Goal: Communication & Community: Ask a question

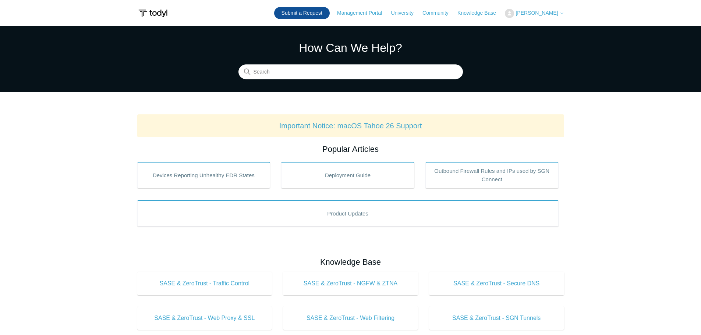
click at [321, 13] on link "Submit a Request" at bounding box center [302, 13] width 56 height 12
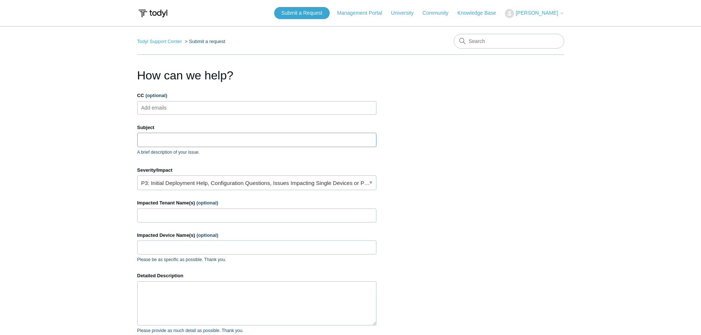
click at [210, 136] on input "Subject" at bounding box center [256, 140] width 239 height 14
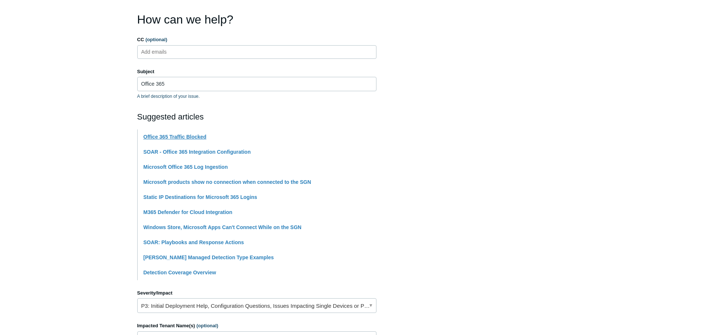
scroll to position [74, 0]
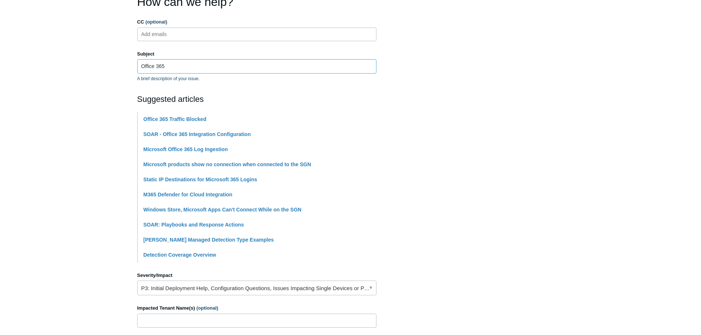
click at [186, 70] on input "Office 365" at bounding box center [256, 66] width 239 height 14
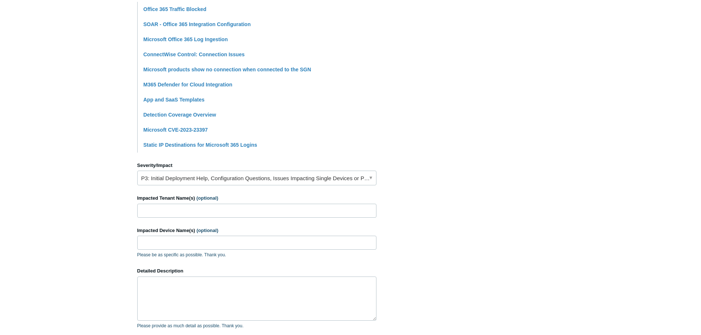
scroll to position [184, 0]
type input "Office 365 connection issues"
click at [214, 178] on link "P3: Initial Deployment Help, Configuration Questions, Issues Impacting Single D…" at bounding box center [256, 177] width 239 height 15
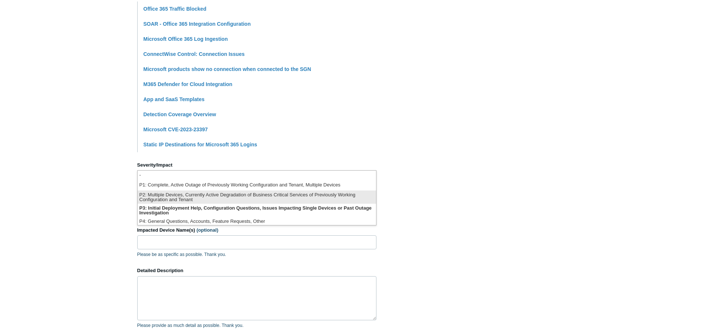
click at [247, 198] on li "P2: Multiple Devices, Currently Active Degradation of Business Critical Service…" at bounding box center [257, 197] width 239 height 13
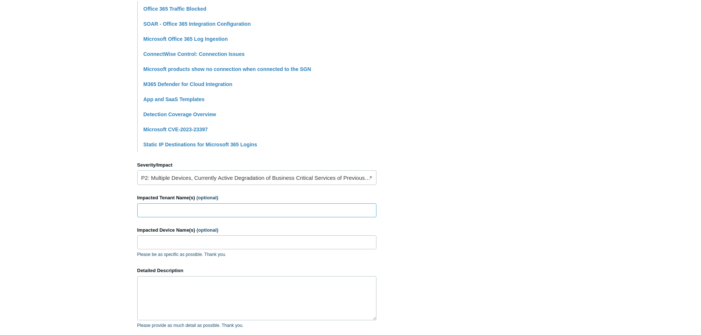
click at [223, 211] on input "Impacted Tenant Name(s) (optional)" at bounding box center [256, 211] width 239 height 14
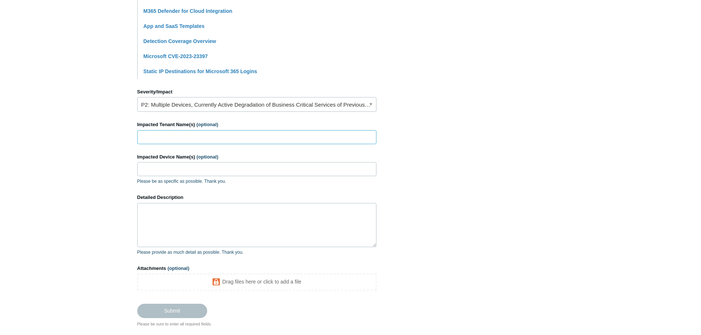
scroll to position [258, 0]
type input "AssistantLaunch"
click at [234, 170] on input "Impacted Device Name(s) (optional)" at bounding box center [256, 169] width 239 height 14
click at [170, 170] on input "Impacted Device Name(s) (optional)" at bounding box center [256, 169] width 239 height 14
click at [197, 171] on input "Impacted Device Name(s) (optional)" at bounding box center [256, 169] width 239 height 14
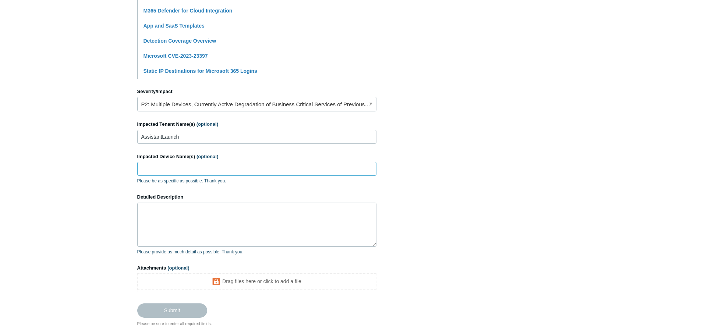
paste input "DESKTOP-7VU1IIU-1"
type input "DESKTOP-7VU1IIU-1"
click at [198, 217] on textarea "Detailed Description" at bounding box center [256, 225] width 239 height 44
click at [202, 221] on textarea "Detailed Description" at bounding box center [256, 225] width 239 height 44
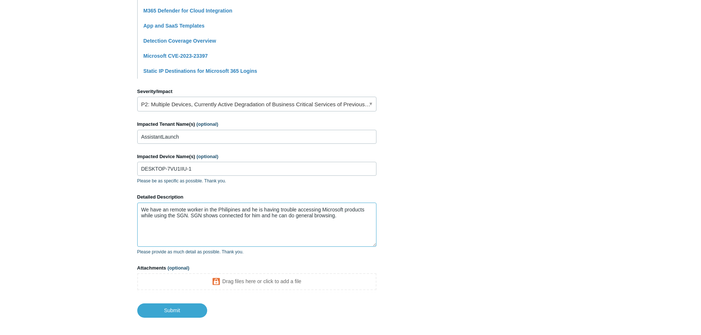
click at [346, 218] on textarea "We have an remote worker in the Philipines and he is having trouble accessing M…" at bounding box center [256, 225] width 239 height 44
paste textarea "https://whatismyipaddress.com/"
paste textarea "TCD-31"
click at [261, 223] on textarea "We have an remote worker in the Philipines and he is having trouble accessing M…" at bounding box center [256, 225] width 239 height 44
click at [352, 225] on textarea "We have an remote worker in the Philipines and he is having trouble accessing M…" at bounding box center [256, 225] width 239 height 44
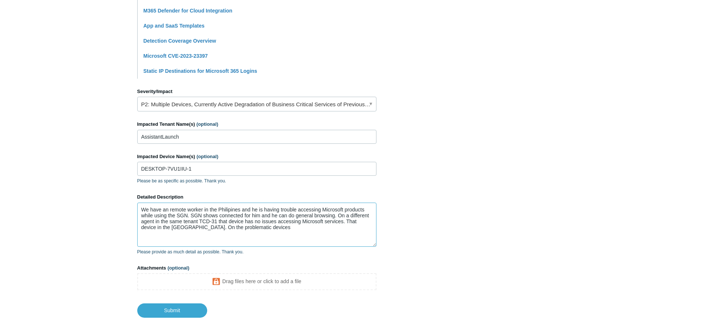
click at [265, 231] on textarea "We have an remote worker in the Philipines and he is having trouble accessing M…" at bounding box center [256, 225] width 239 height 44
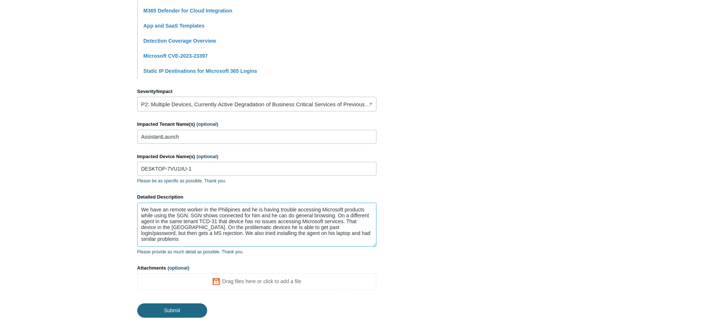
type textarea "We have an remote worker in the Philipines and he is having trouble accessing M…"
click at [185, 309] on input "Submit" at bounding box center [172, 311] width 70 height 15
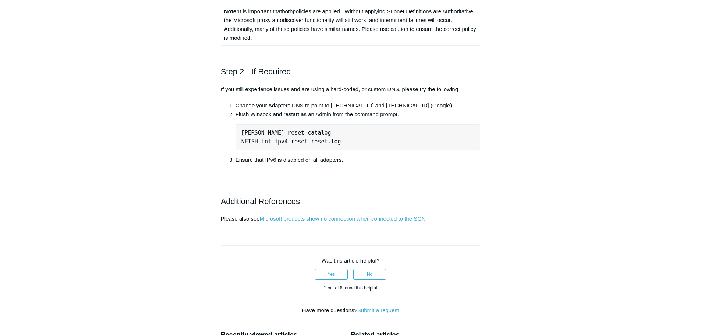
scroll to position [589, 0]
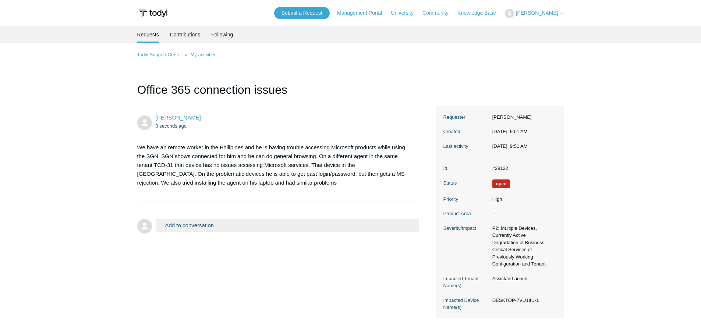
click at [80, 169] on main "Requests Contributions Following Todyl Support Center My activities Office 365 …" at bounding box center [350, 177] width 701 height 302
